Goal: Task Accomplishment & Management: Manage account settings

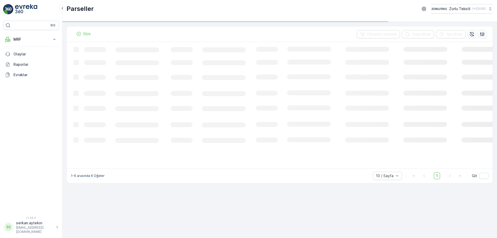
click at [37, 237] on div "⌘B MRF Insights Gelen Parseller İşlemler Giden Envanter Materyaller Aktiviteler…" at bounding box center [31, 119] width 62 height 238
click at [37, 226] on p "serkan.aytekin" at bounding box center [34, 222] width 37 height 5
click at [35, 219] on div "Çıkış Yap" at bounding box center [31, 216] width 54 height 7
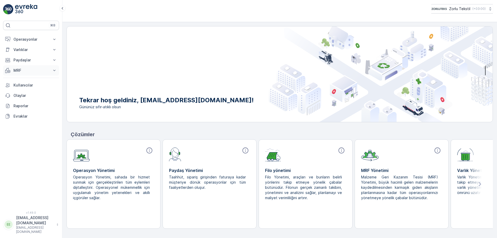
click at [22, 68] on p "MRF" at bounding box center [30, 70] width 35 height 5
click at [21, 73] on p "MRF" at bounding box center [30, 70] width 35 height 5
click at [22, 87] on p "Ayarlar" at bounding box center [19, 86] width 12 height 5
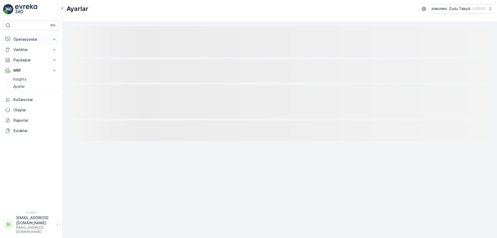
click at [31, 40] on p "Operasyonlar" at bounding box center [30, 39] width 35 height 5
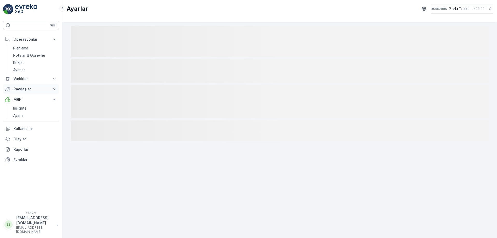
click at [28, 84] on button "Paydaşlar" at bounding box center [31, 89] width 56 height 10
click at [30, 79] on p "Varlıklar" at bounding box center [30, 78] width 35 height 5
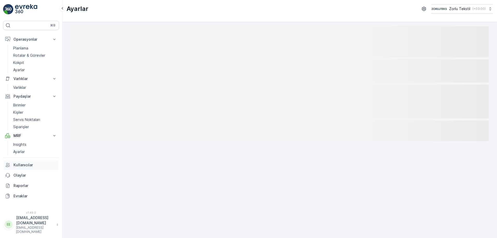
click at [33, 168] on link "Kullanıcılar" at bounding box center [31, 165] width 56 height 10
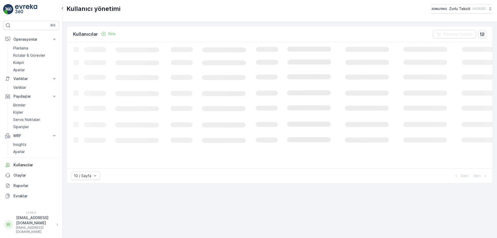
click at [33, 7] on img at bounding box center [26, 9] width 22 height 10
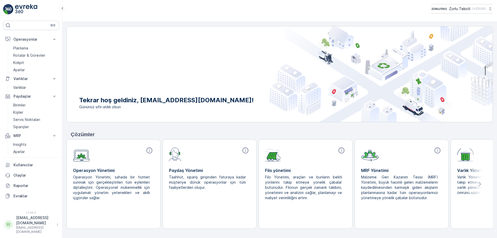
click at [370, 165] on div "MRF Yönetimi Malzeme Geri Kazanım Tesisi (MRF) Yönetimi, büyük hacimli gelen ma…" at bounding box center [401, 191] width 81 height 61
drag, startPoint x: 417, startPoint y: 156, endPoint x: 427, endPoint y: 154, distance: 10.6
click at [417, 156] on div at bounding box center [401, 154] width 81 height 16
drag, startPoint x: 432, startPoint y: 152, endPoint x: 438, endPoint y: 150, distance: 6.2
click at [433, 151] on div at bounding box center [401, 154] width 81 height 16
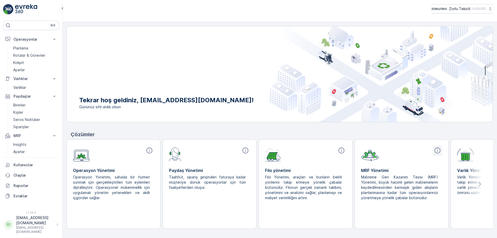
click at [438, 149] on icon at bounding box center [438, 150] width 6 height 6
click at [25, 143] on p "Insights" at bounding box center [19, 144] width 13 height 5
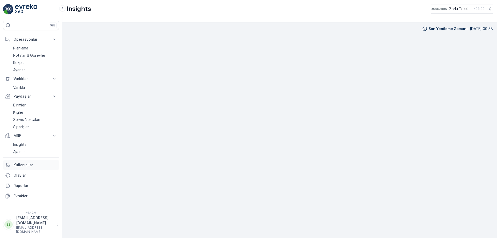
click at [25, 168] on link "Kullanıcılar" at bounding box center [31, 165] width 56 height 10
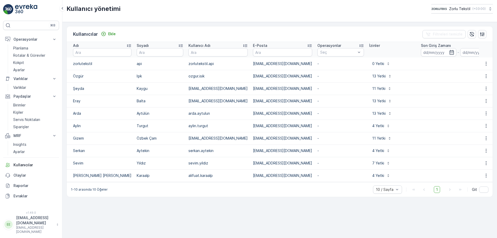
click at [17, 14] on img at bounding box center [26, 9] width 22 height 10
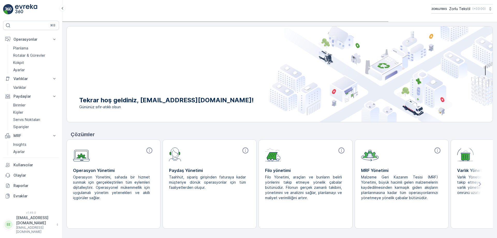
click at [17, 14] on img at bounding box center [26, 9] width 22 height 10
click at [45, 135] on p "MRF" at bounding box center [30, 135] width 35 height 5
click at [42, 96] on p "Paydaşlar" at bounding box center [30, 96] width 35 height 5
click at [47, 78] on p "Varlıklar" at bounding box center [30, 78] width 35 height 5
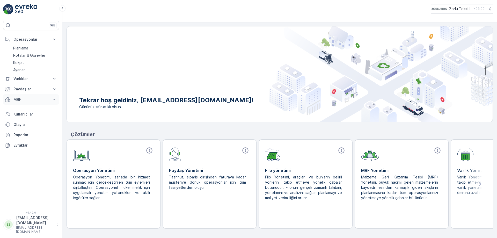
click at [30, 102] on button "MRF" at bounding box center [31, 99] width 56 height 10
click at [337, 151] on div at bounding box center [305, 154] width 81 height 16
click at [341, 150] on icon at bounding box center [341, 150] width 7 height 7
click at [57, 227] on icon at bounding box center [57, 224] width 3 height 5
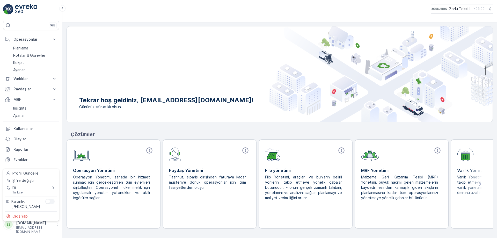
click at [57, 227] on icon at bounding box center [57, 224] width 3 height 5
click at [197, 232] on div "Tekrar hoş geldiniz, [EMAIL_ADDRESS][DOMAIN_NAME]! Gününüz sıfır-atıklı olsun Ç…" at bounding box center [280, 130] width 427 height 208
click at [23, 129] on p "Kullanıcılar" at bounding box center [35, 128] width 44 height 5
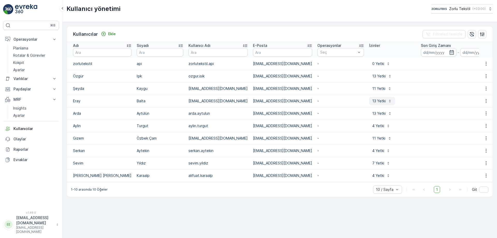
click at [373, 102] on p "13 Yetki" at bounding box center [379, 100] width 13 height 5
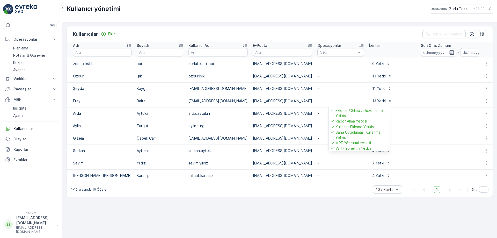
scroll to position [51, 0]
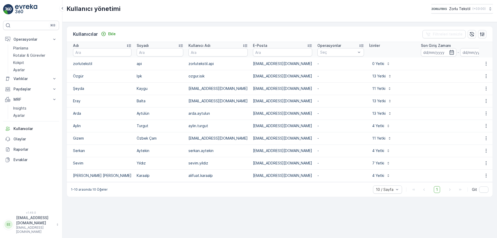
click at [199, 111] on td "arda.aytulun" at bounding box center [218, 113] width 65 height 12
click at [373, 87] on p "11 Yetki" at bounding box center [379, 88] width 13 height 5
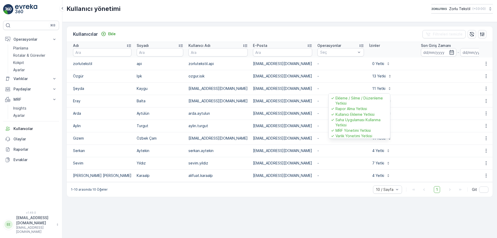
click at [366, 115] on p "Kullanıcı Ekleme Yetkisi" at bounding box center [355, 114] width 39 height 5
click at [485, 88] on icon "button" at bounding box center [486, 88] width 5 height 5
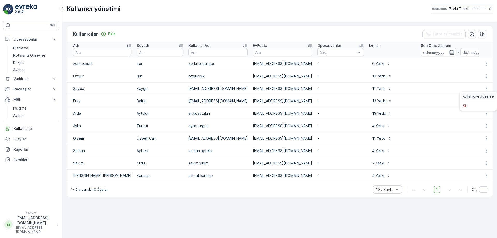
click at [473, 98] on span "kullanıcıyı düzenle" at bounding box center [478, 96] width 31 height 5
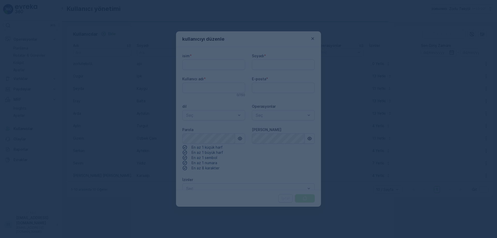
type input "Şeyda"
type input "Kaygu"
type adı "[EMAIL_ADDRESS][DOMAIN_NAME]"
type input "[EMAIL_ADDRESS][DOMAIN_NAME]"
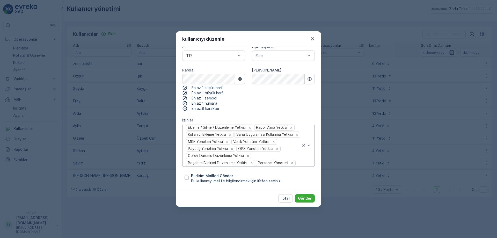
scroll to position [0, 0]
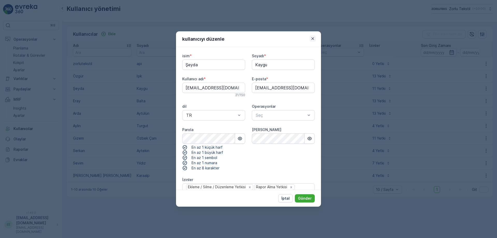
click at [314, 39] on icon "button" at bounding box center [312, 38] width 5 height 5
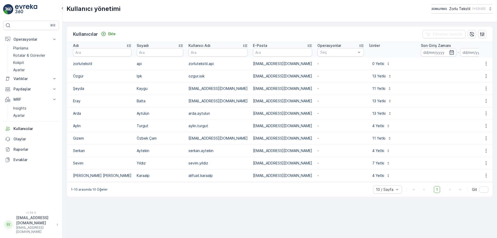
drag, startPoint x: 133, startPoint y: 90, endPoint x: 112, endPoint y: 89, distance: 20.8
click at [112, 89] on tr "[PERSON_NAME] [EMAIL_ADDRESS][DOMAIN_NAME] [PERSON_NAME][DOMAIN_NAME][EMAIL_ADD…" at bounding box center [315, 88] width 497 height 12
click at [101, 91] on td "Şeyda" at bounding box center [100, 88] width 67 height 12
click at [81, 90] on td "Şeyda" at bounding box center [100, 88] width 67 height 12
click at [76, 89] on td "Şeyda" at bounding box center [100, 88] width 67 height 12
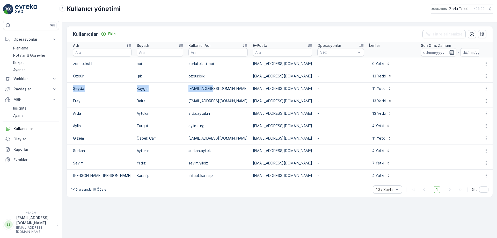
drag, startPoint x: 72, startPoint y: 90, endPoint x: 198, endPoint y: 89, distance: 126.4
click at [198, 89] on tr "[PERSON_NAME] [EMAIL_ADDRESS][DOMAIN_NAME] [PERSON_NAME][DOMAIN_NAME][EMAIL_ADD…" at bounding box center [315, 88] width 497 height 12
click at [134, 89] on td "Kaygu" at bounding box center [160, 88] width 52 height 12
drag, startPoint x: 115, startPoint y: 89, endPoint x: 141, endPoint y: 89, distance: 25.9
click at [141, 89] on tr "[PERSON_NAME] [EMAIL_ADDRESS][DOMAIN_NAME] [PERSON_NAME][DOMAIN_NAME][EMAIL_ADD…" at bounding box center [315, 88] width 497 height 12
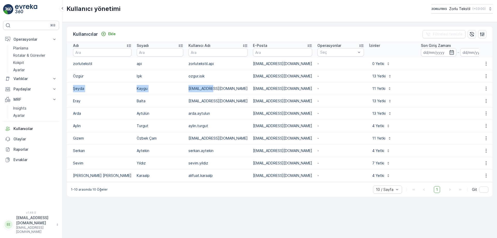
click at [103, 88] on td "Şeyda" at bounding box center [100, 88] width 67 height 12
drag, startPoint x: 95, startPoint y: 87, endPoint x: 156, endPoint y: 88, distance: 60.6
click at [155, 88] on tr "[PERSON_NAME] [EMAIL_ADDRESS][DOMAIN_NAME] [PERSON_NAME][DOMAIN_NAME][EMAIL_ADD…" at bounding box center [315, 88] width 497 height 12
click at [140, 88] on td "Kaygu" at bounding box center [160, 88] width 52 height 12
drag, startPoint x: 114, startPoint y: 89, endPoint x: 138, endPoint y: 90, distance: 24.1
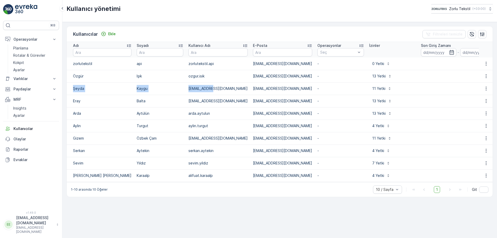
click at [138, 90] on tr "[PERSON_NAME] [EMAIL_ADDRESS][DOMAIN_NAME] [PERSON_NAME][DOMAIN_NAME][EMAIL_ADD…" at bounding box center [315, 88] width 497 height 12
click at [134, 91] on td "Kaygu" at bounding box center [160, 88] width 52 height 12
click at [134, 90] on td "Kaygu" at bounding box center [160, 88] width 52 height 12
click at [134, 92] on td "Kaygu" at bounding box center [160, 88] width 52 height 12
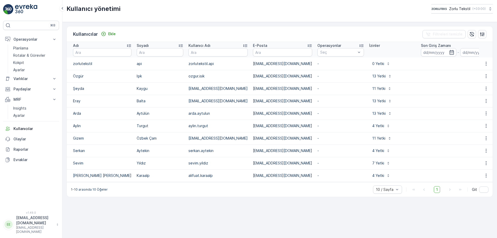
click at [134, 88] on td "Kaygu" at bounding box center [160, 88] width 52 height 12
